Goal: Task Accomplishment & Management: Manage account settings

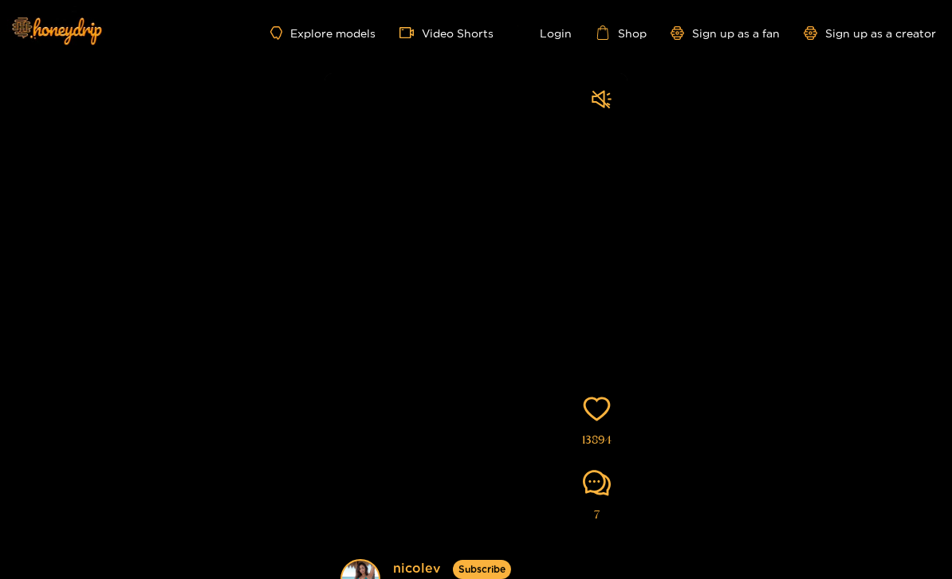
click at [581, 21] on div "Explore models Video Shorts Login Shop Sign up as a fan Sign up as a creator" at bounding box center [476, 32] width 952 height 65
click at [556, 34] on link "Login" at bounding box center [544, 33] width 54 height 14
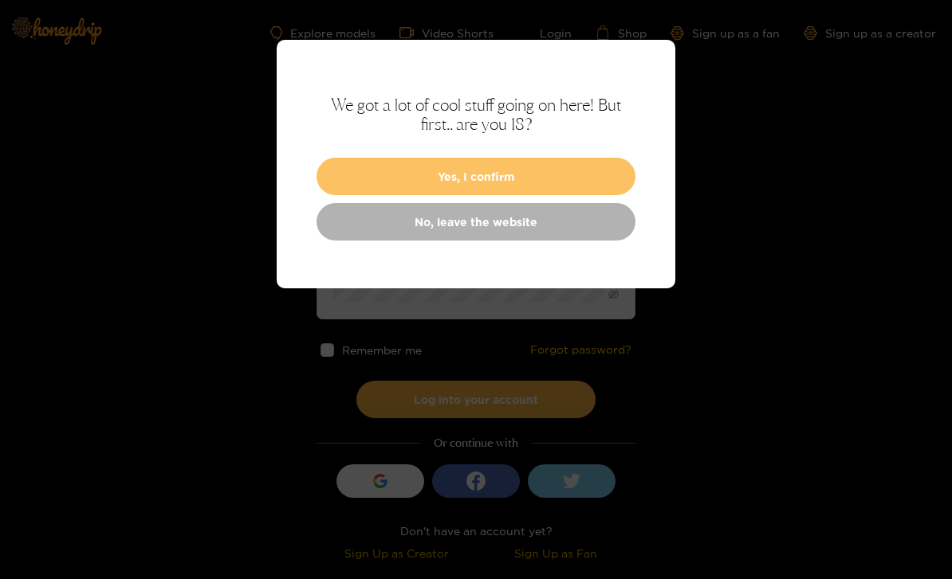
click at [595, 176] on button "Yes, I confirm" at bounding box center [475, 176] width 319 height 37
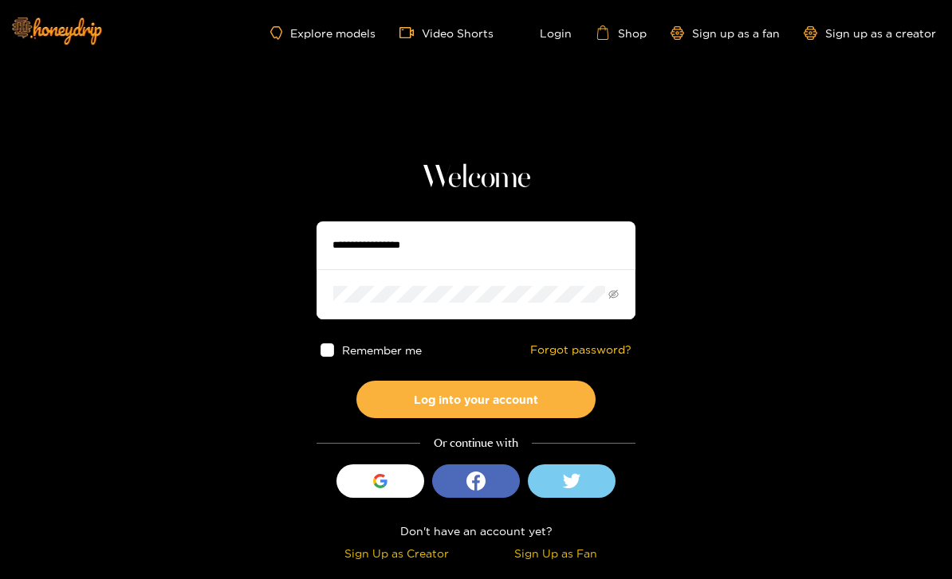
click at [563, 251] on input "text" at bounding box center [475, 246] width 319 height 48
click at [574, 239] on input "text" at bounding box center [475, 246] width 319 height 48
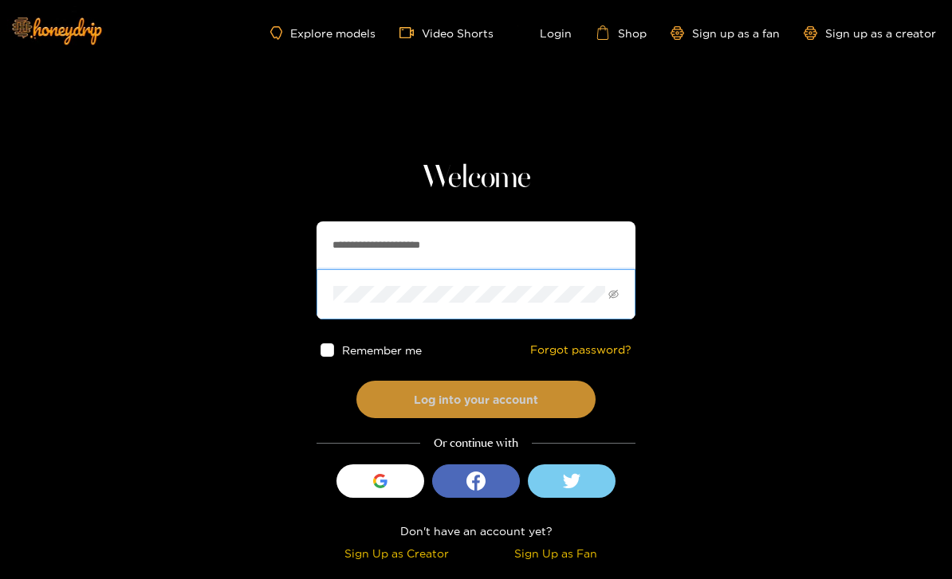
click at [562, 400] on button "Log into your account" at bounding box center [475, 399] width 239 height 37
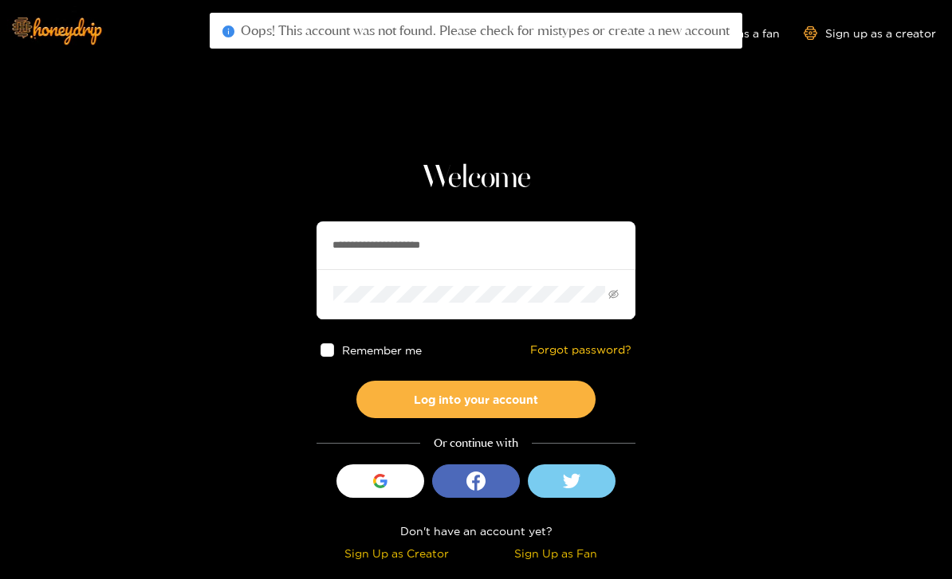
click at [365, 244] on input "**********" at bounding box center [475, 246] width 319 height 48
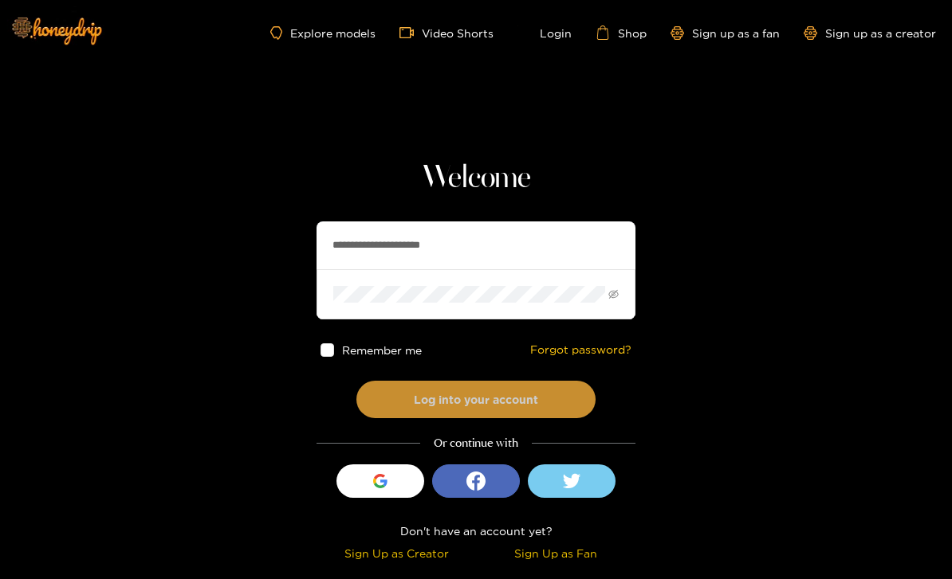
type input "**********"
click at [547, 403] on button "Log into your account" at bounding box center [475, 399] width 239 height 37
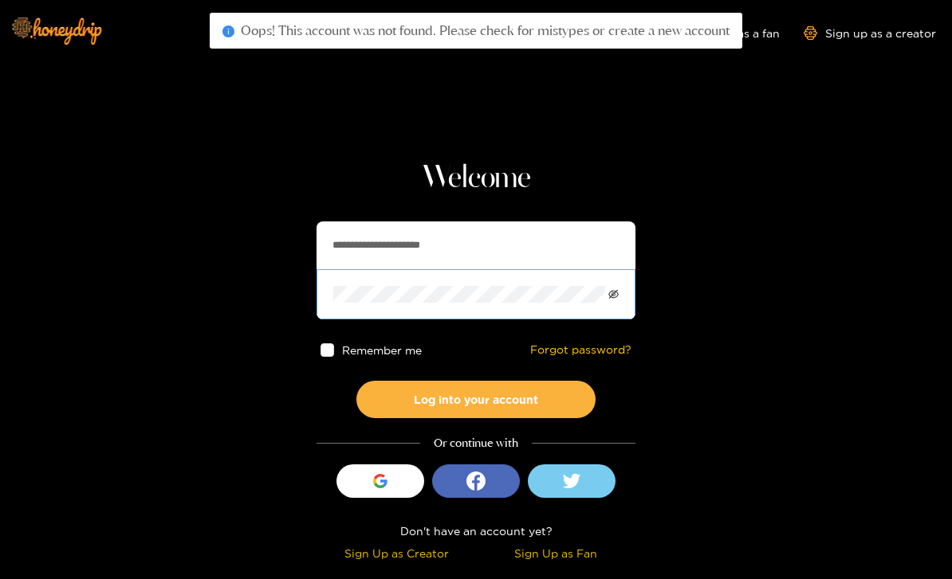
click at [618, 296] on icon "eye-invisible" at bounding box center [613, 294] width 10 height 9
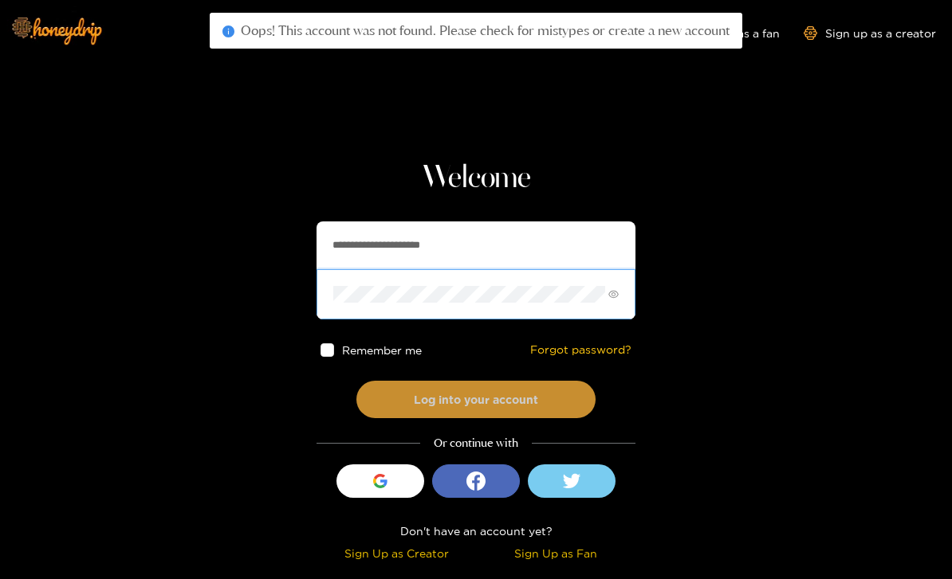
click at [451, 410] on button "Log into your account" at bounding box center [475, 399] width 239 height 37
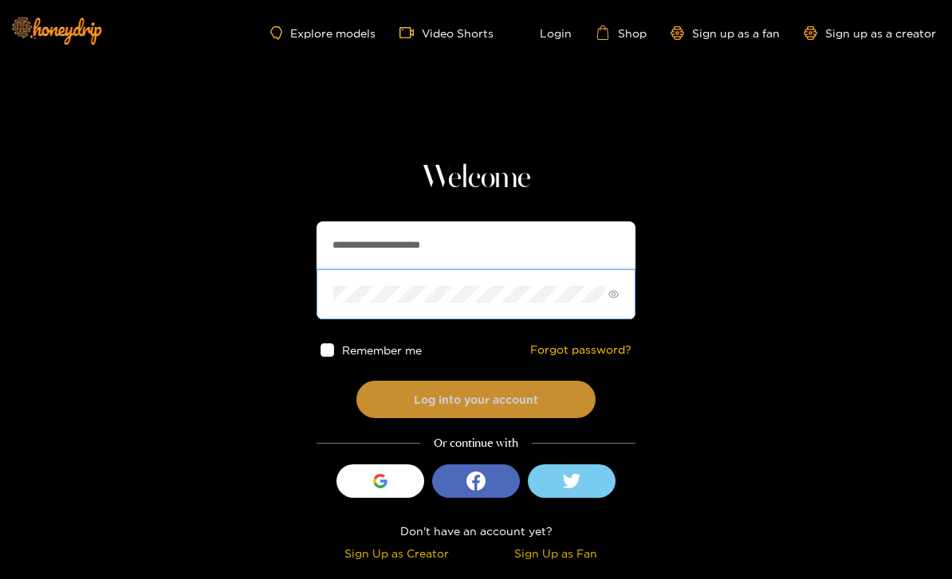
click at [493, 398] on button "Log into your account" at bounding box center [475, 399] width 239 height 37
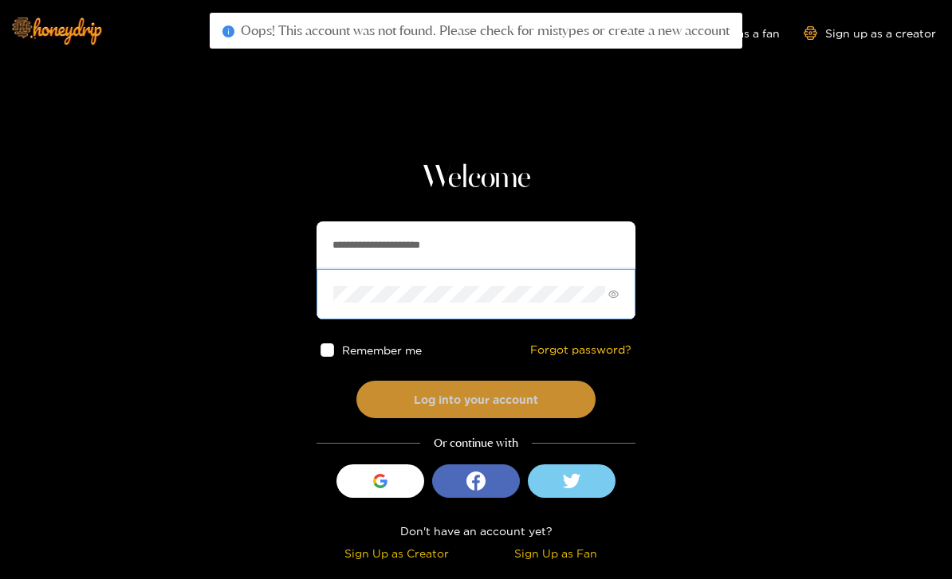
click at [476, 399] on button "Log into your account" at bounding box center [475, 399] width 239 height 37
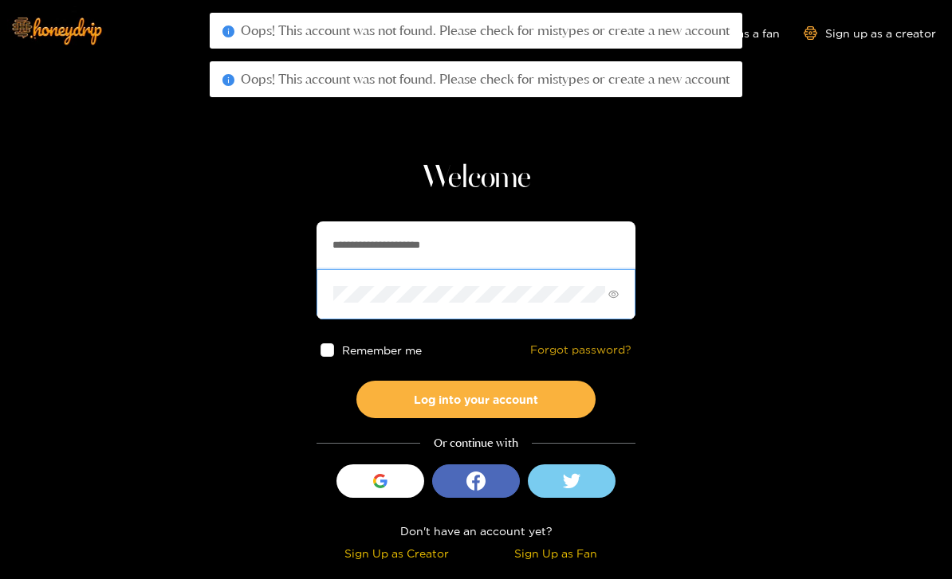
click at [587, 355] on link "Forgot password?" at bounding box center [580, 351] width 101 height 14
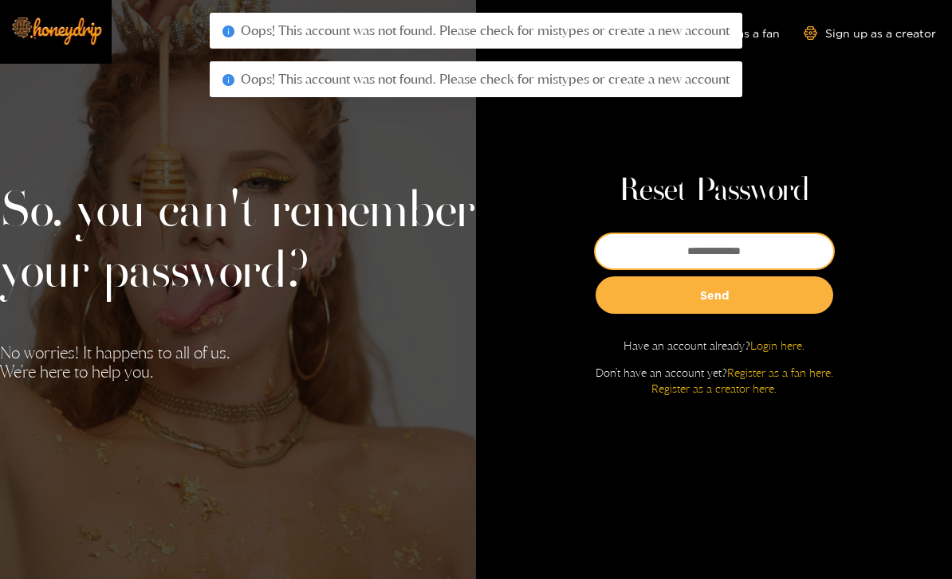
click at [685, 269] on input "email" at bounding box center [714, 251] width 238 height 34
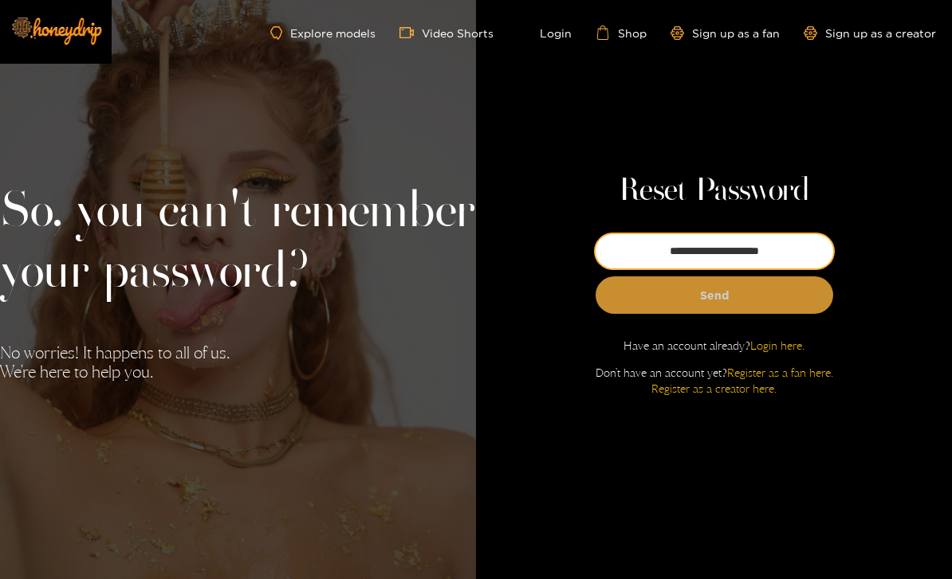
type input "**********"
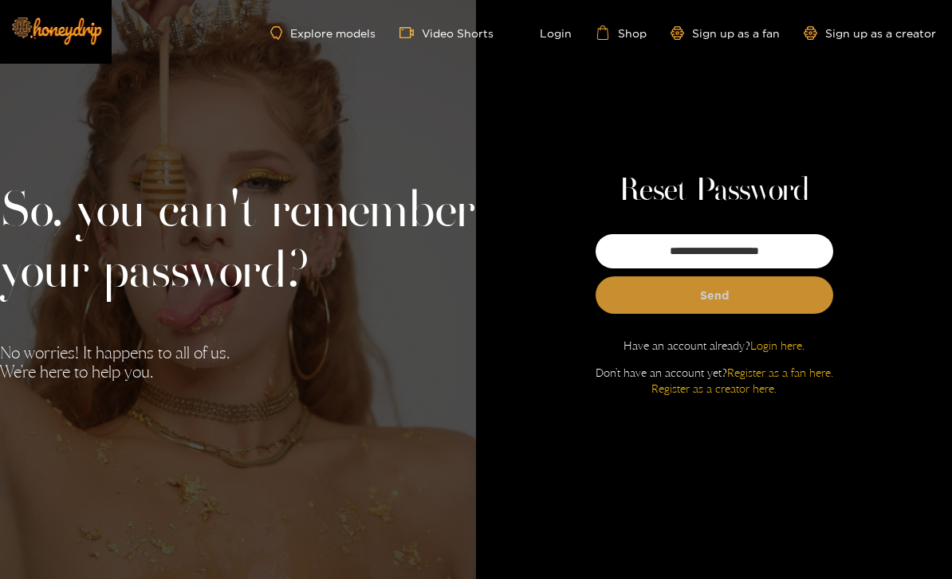
click at [773, 314] on button "Send" at bounding box center [714, 295] width 238 height 37
